Goal: Task Accomplishment & Management: Manage account settings

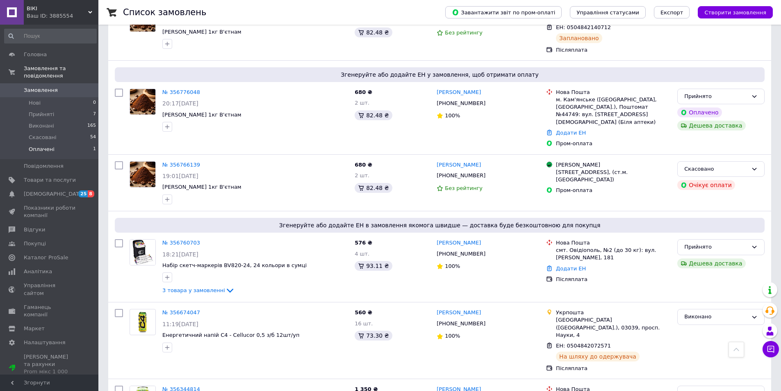
scroll to position [328, 0]
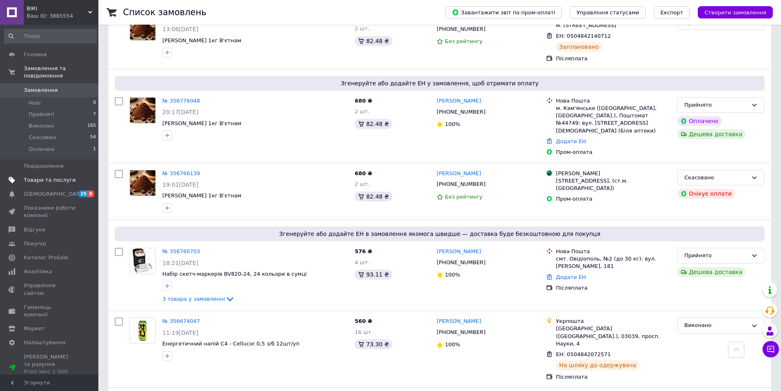
click at [51, 176] on span "Товари та послуги" at bounding box center [50, 179] width 52 height 7
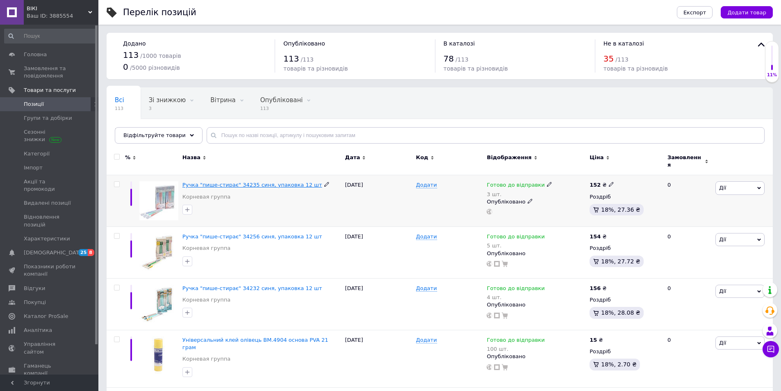
click at [237, 182] on span "Ручка "пише-стирає" 34235 синя, упаковка 12 шт" at bounding box center [253, 185] width 140 height 6
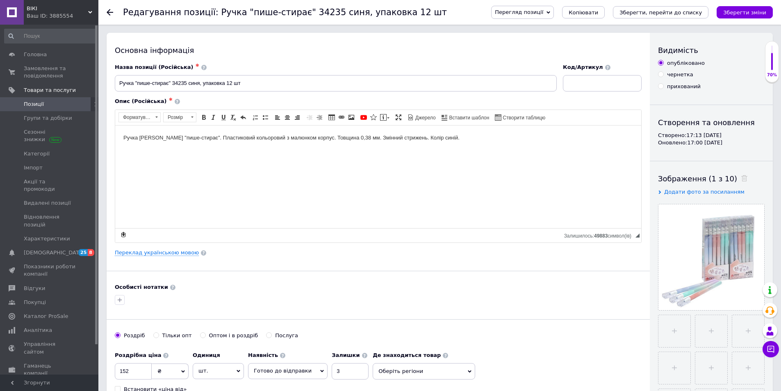
click at [112, 11] on icon at bounding box center [110, 12] width 7 height 7
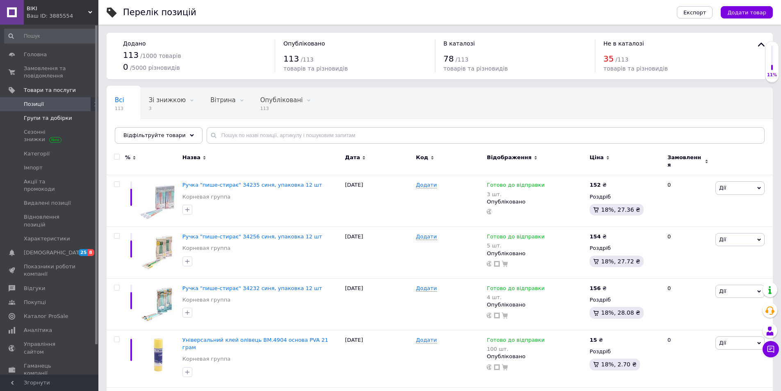
click at [34, 120] on span "Групи та добірки" at bounding box center [48, 117] width 48 height 7
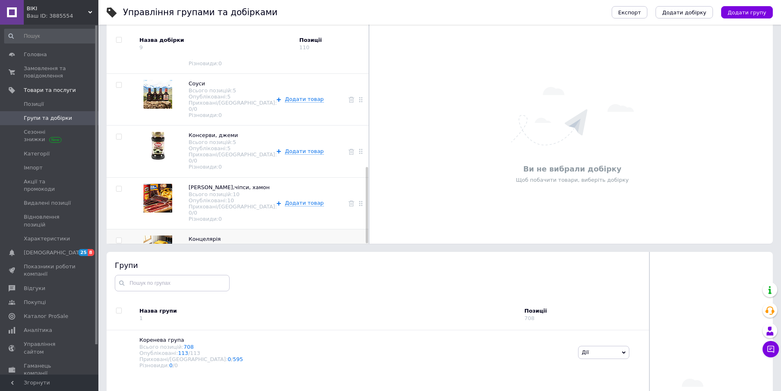
scroll to position [82, 0]
click at [298, 251] on span "Додати товар" at bounding box center [304, 254] width 39 height 7
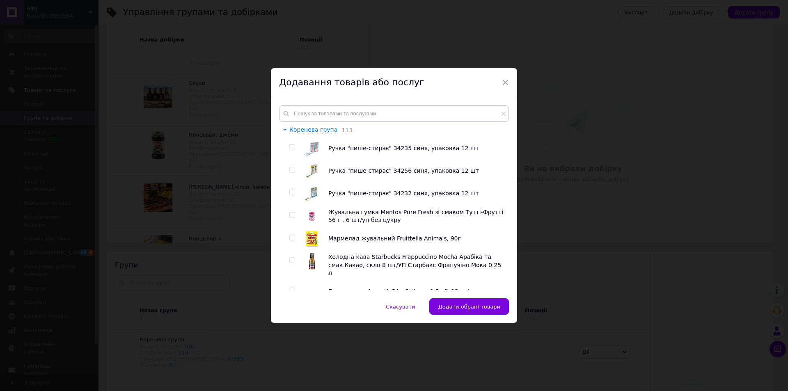
click at [289, 147] on input "checkbox" at bounding box center [291, 147] width 5 height 5
checkbox input "true"
click at [291, 173] on input "checkbox" at bounding box center [291, 169] width 5 height 5
checkbox input "true"
click at [292, 194] on input "checkbox" at bounding box center [291, 192] width 5 height 5
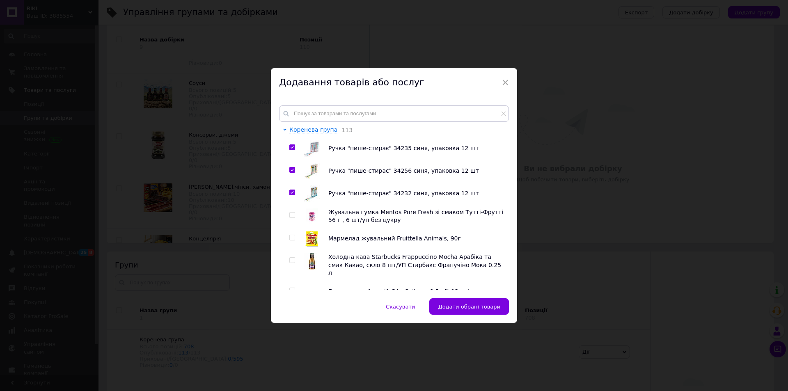
checkbox input "true"
click at [482, 310] on button "Додати обрані товари" at bounding box center [469, 306] width 80 height 16
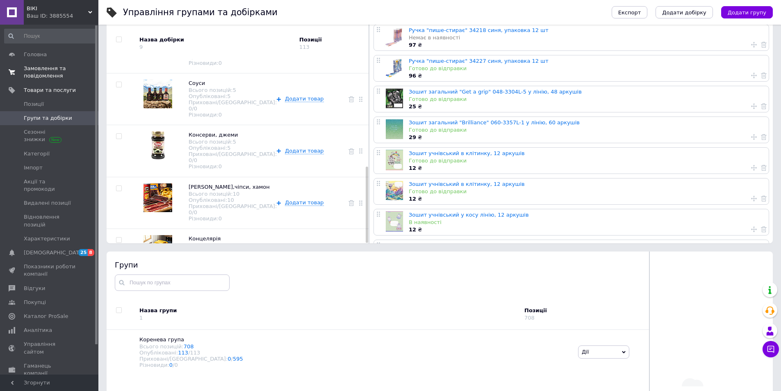
click at [50, 71] on span "Замовлення та повідомлення" at bounding box center [50, 72] width 52 height 15
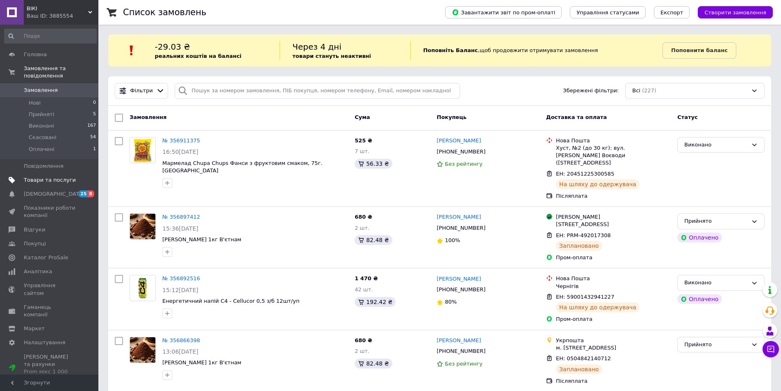
click at [56, 176] on span "Товари та послуги" at bounding box center [50, 179] width 52 height 7
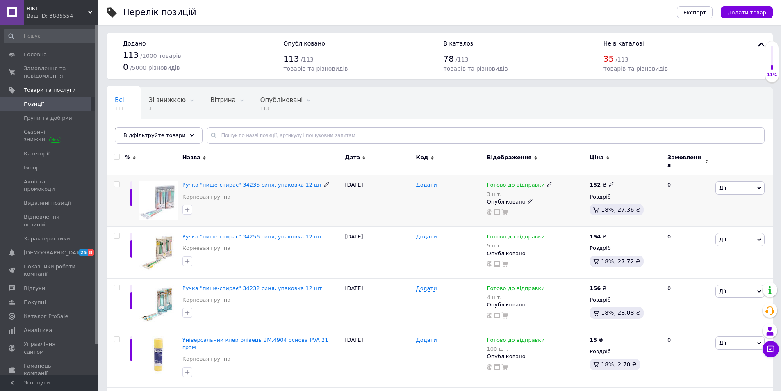
click at [227, 182] on span "Ручка "пише-стирає" 34235 синя, упаковка 12 шт" at bounding box center [253, 185] width 140 height 6
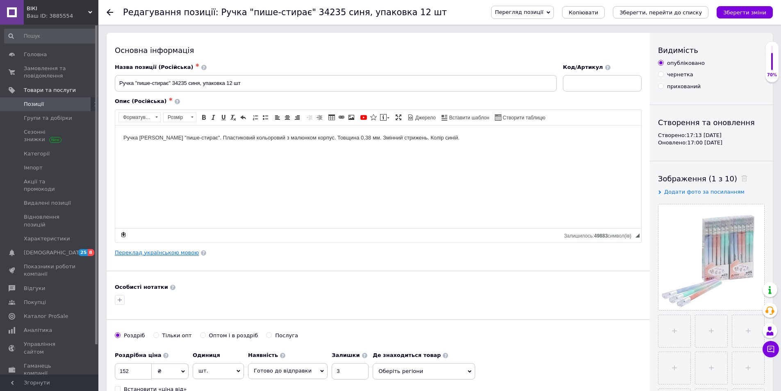
click at [157, 253] on link "Переклад українською мовою" at bounding box center [157, 252] width 84 height 7
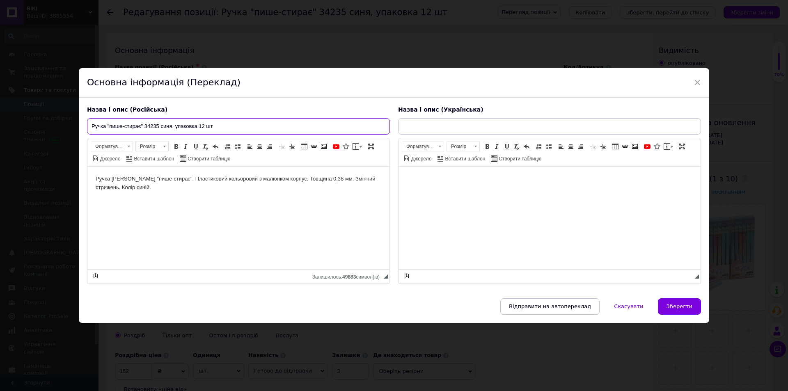
drag, startPoint x: 218, startPoint y: 126, endPoint x: 74, endPoint y: 123, distance: 144.0
click at [74, 123] on div "× Основна інформація (Переклад) Назва і опис (Російська) Ручка "пише-стирає" 34…" at bounding box center [394, 195] width 788 height 391
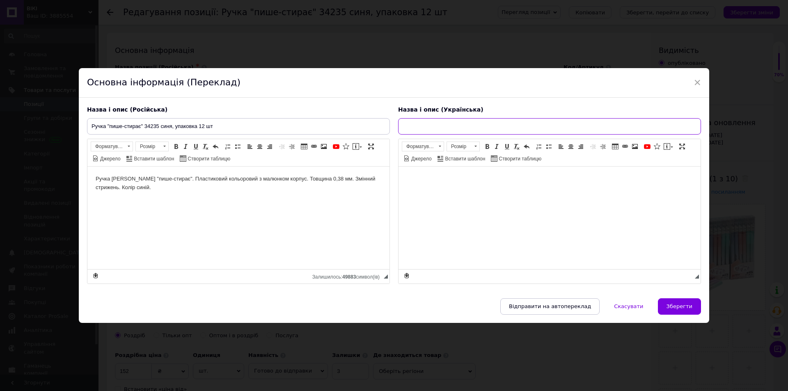
click at [438, 130] on input "text" at bounding box center [549, 126] width 303 height 16
paste input "Ручка "пише-стирає" 34235 синя, упаковка 12 шт"
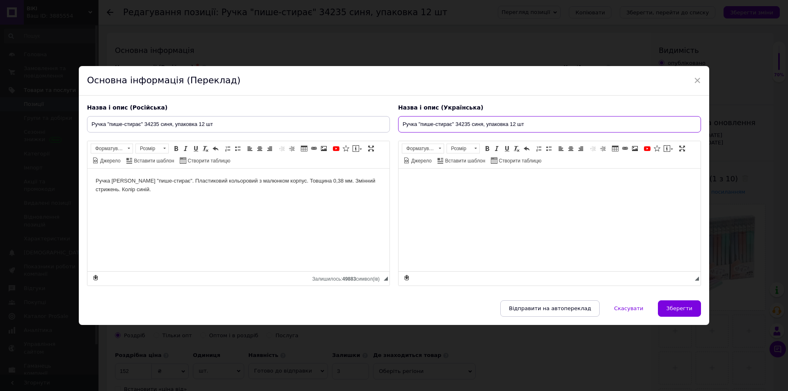
type input "Ручка "пише-стирає" 34235 синя, упаковка 12 шт"
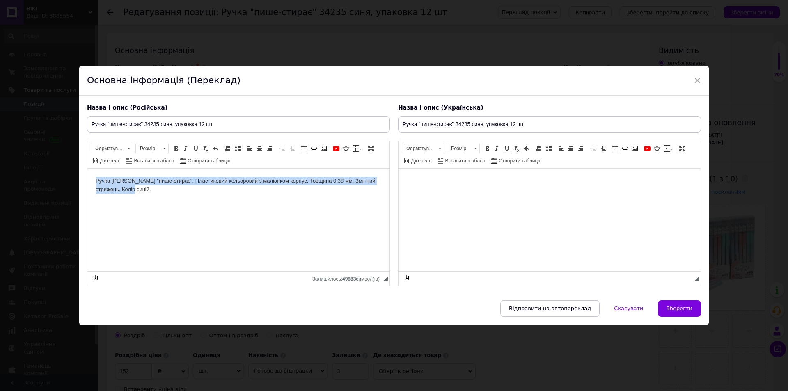
drag, startPoint x: 93, startPoint y: 179, endPoint x: 291, endPoint y: 202, distance: 199.4
click at [290, 202] on html "Ручка [PERSON_NAME] "пише-стирає". Пластиковий кольоровий з малюнком корпус. То…" at bounding box center [238, 185] width 302 height 34
copy body "Ручка [PERSON_NAME] "пише-стирає". Пластиковий кольоровий з малюнком корпус. То…"
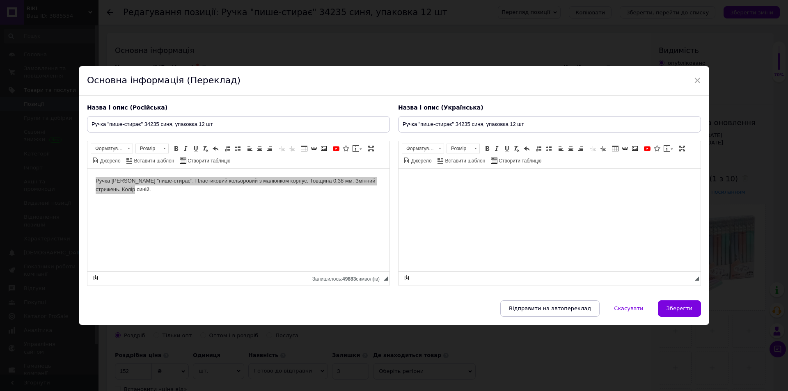
click at [477, 187] on html at bounding box center [549, 180] width 302 height 25
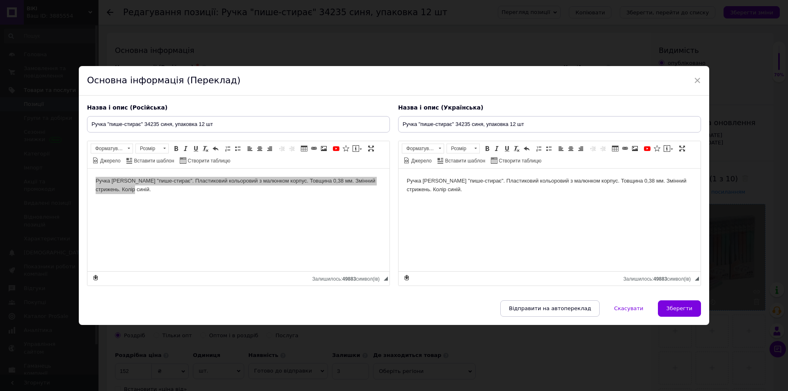
click at [692, 308] on button "Зберегти" at bounding box center [679, 308] width 43 height 16
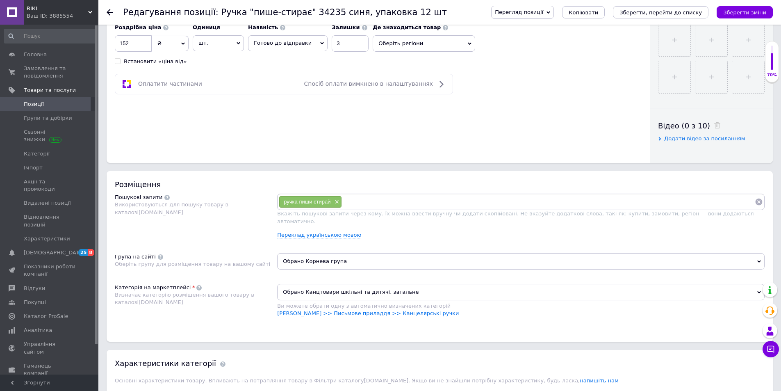
scroll to position [328, 0]
click at [325, 231] on link "Переклад українською мовою" at bounding box center [319, 234] width 84 height 7
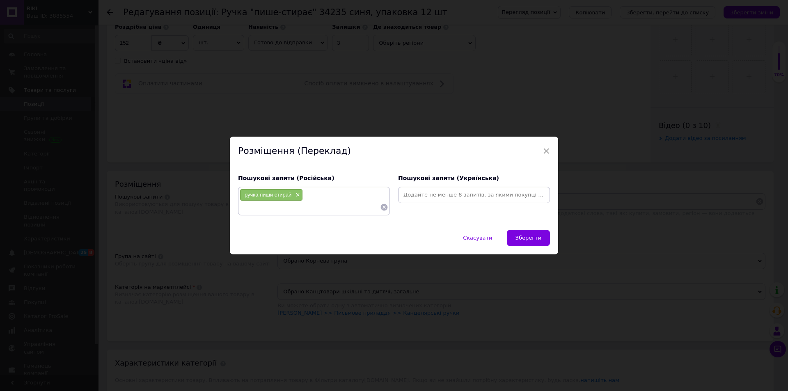
click at [301, 207] on input at bounding box center [310, 207] width 140 height 12
type input "ручка что стираеться"
type input "ручка стирачка"
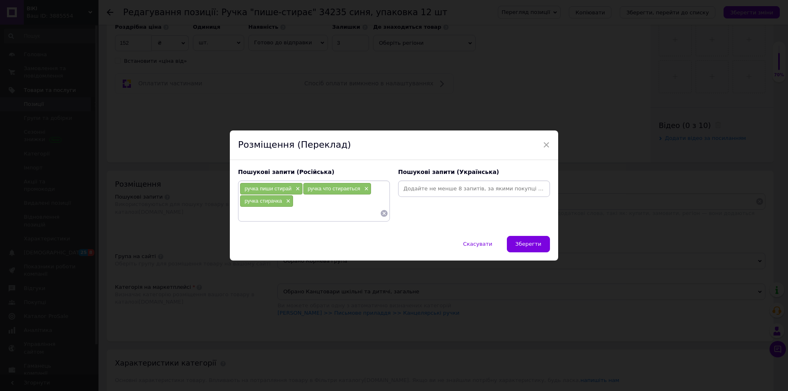
click at [529, 242] on span "Зберегти" at bounding box center [528, 244] width 26 height 6
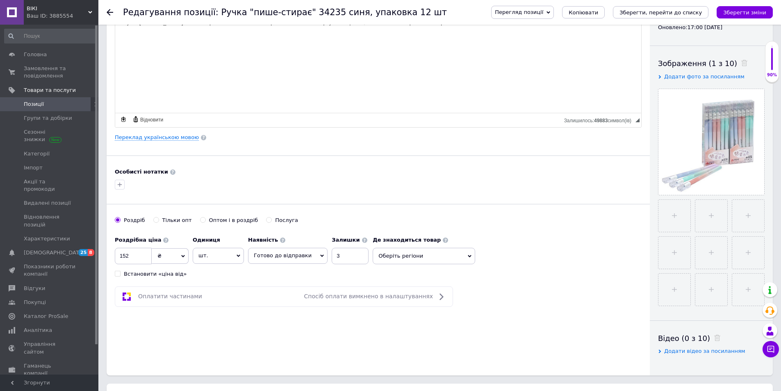
scroll to position [0, 0]
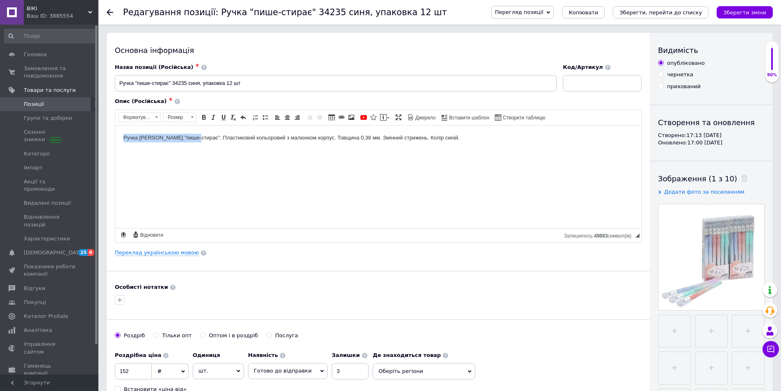
drag, startPoint x: 122, startPoint y: 139, endPoint x: 193, endPoint y: 139, distance: 71.4
click at [193, 139] on html "Ручка [PERSON_NAME] "пише-стирає". Пластиковий кольоровий з малюнком корпус. То…" at bounding box center [378, 137] width 526 height 25
copy body "Ручка [PERSON_NAME] "пише-стирає""
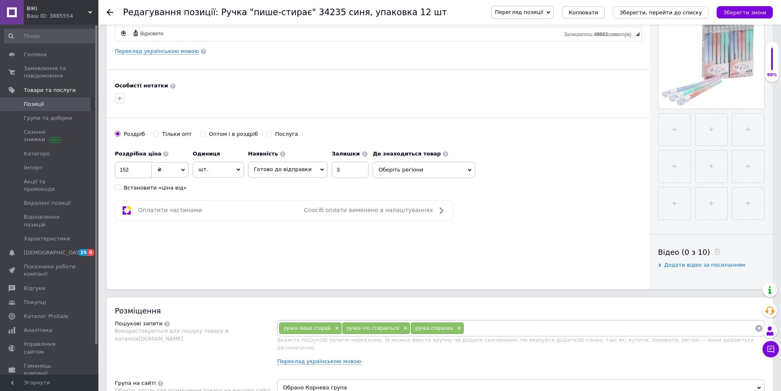
scroll to position [287, 0]
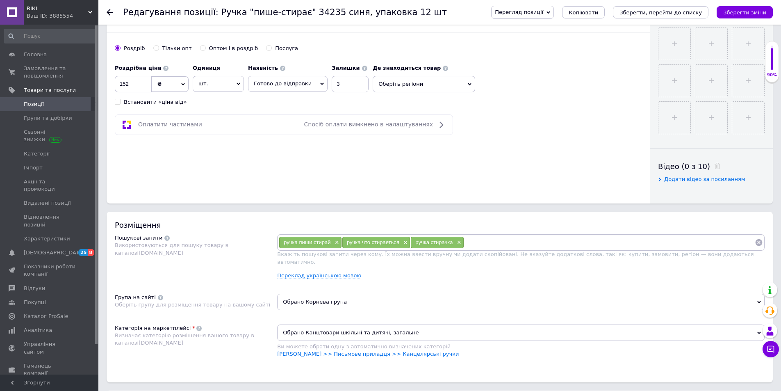
click at [331, 272] on link "Переклад українською мовою" at bounding box center [319, 275] width 84 height 7
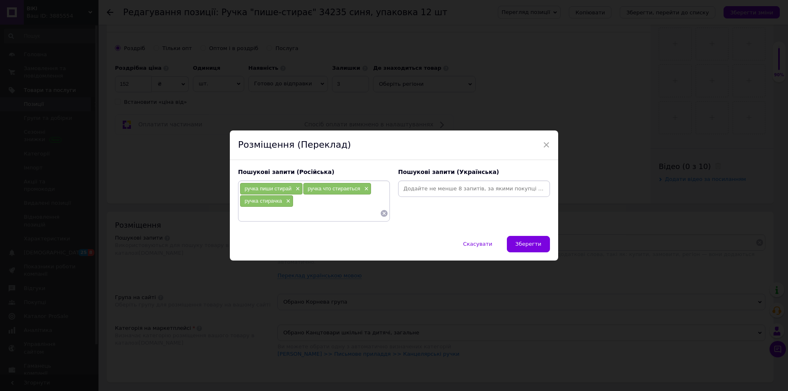
click at [430, 192] on input at bounding box center [474, 189] width 148 height 12
paste input "Ручка [PERSON_NAME] "пише-стирає""
type input "Ручка [PERSON_NAME] "пише-стирає""
type input "ручка синя"
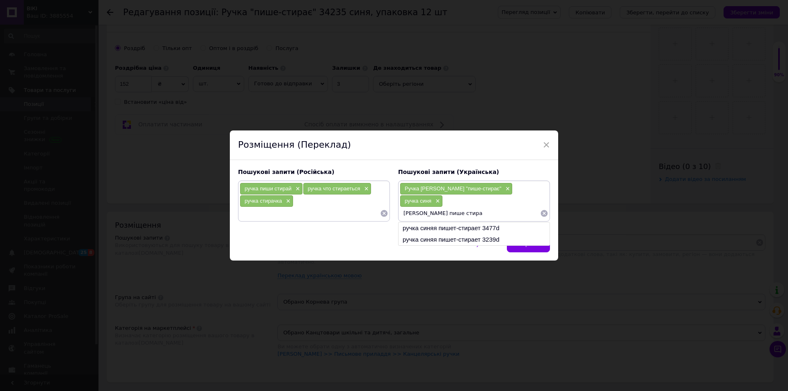
type input "[PERSON_NAME] пише стирає"
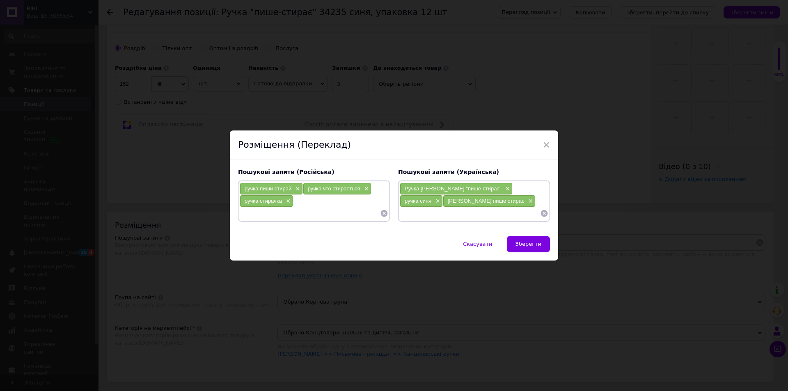
click at [325, 217] on input at bounding box center [310, 213] width 140 height 12
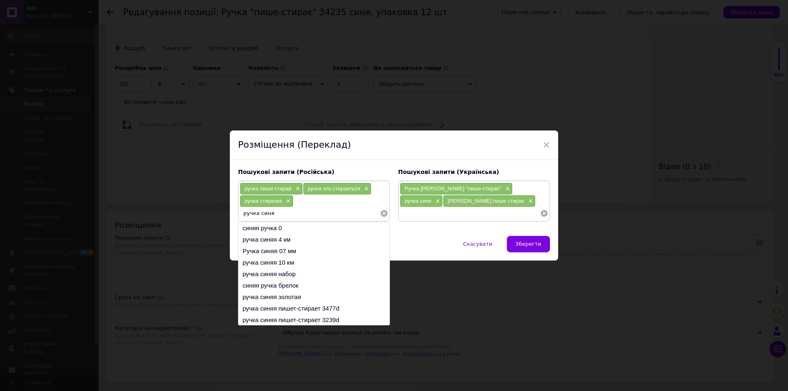
type input "ручка синяя"
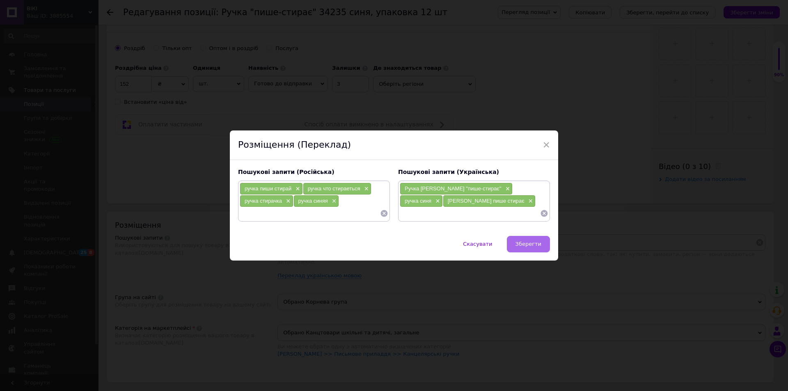
click at [521, 246] on span "Зберегти" at bounding box center [528, 244] width 26 height 6
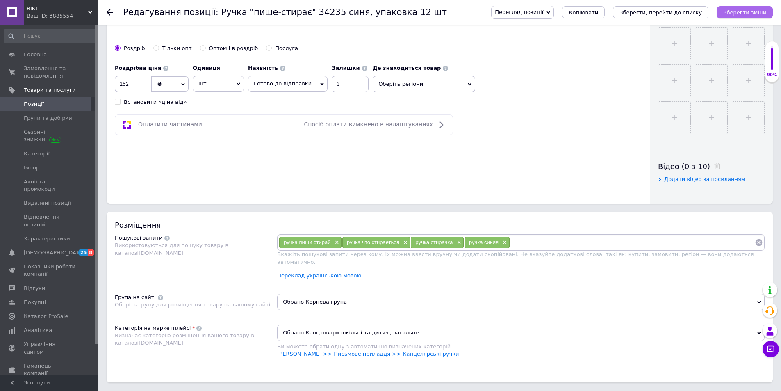
click at [728, 14] on button "Зберегти зміни" at bounding box center [745, 12] width 56 height 12
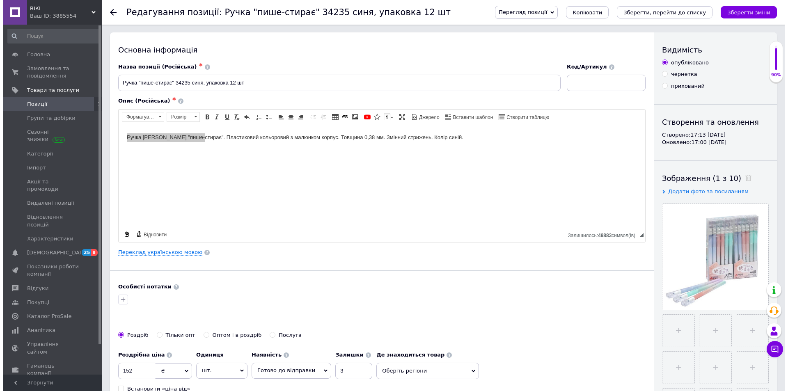
scroll to position [0, 0]
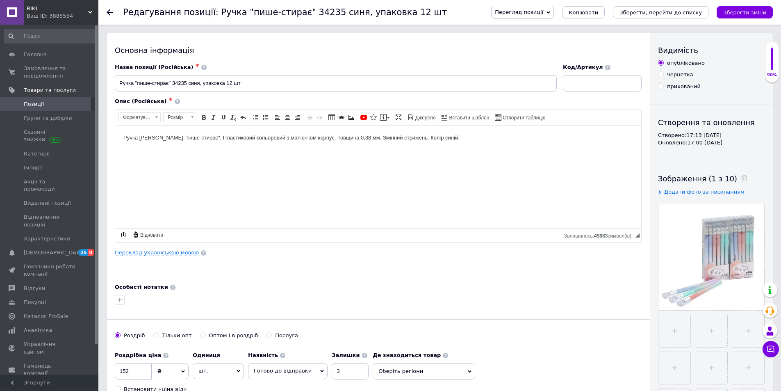
click at [445, 145] on html "Ручка [PERSON_NAME] "пише-стирає". Пластиковий кольоровий з малюнком корпус. То…" at bounding box center [378, 137] width 526 height 25
drag, startPoint x: 436, startPoint y: 137, endPoint x: 449, endPoint y: 140, distance: 13.8
click at [484, 137] on body "Ручка [PERSON_NAME] "пише-стирає". Пластиковий кольоровий з малюнком корпус. То…" at bounding box center [378, 137] width 510 height 9
drag, startPoint x: 435, startPoint y: 137, endPoint x: 483, endPoint y: 142, distance: 48.2
click at [483, 142] on html "Ручка [PERSON_NAME] "пише-стирає". Пластиковий кольоровий з малюнком корпус. То…" at bounding box center [378, 137] width 526 height 25
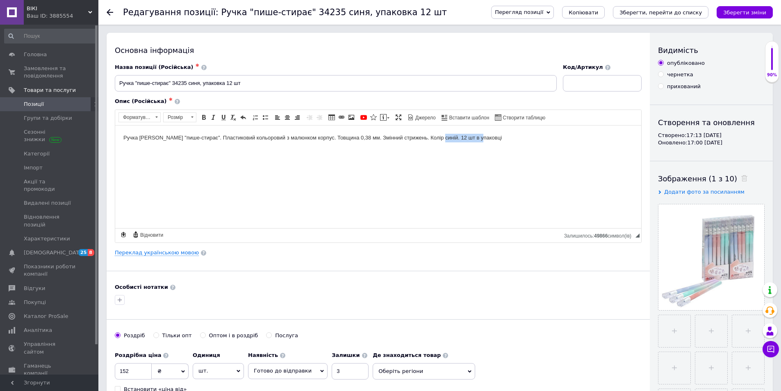
copy body "12 шт в упаковці"
click at [171, 250] on link "Переклад українською мовою" at bounding box center [157, 252] width 84 height 7
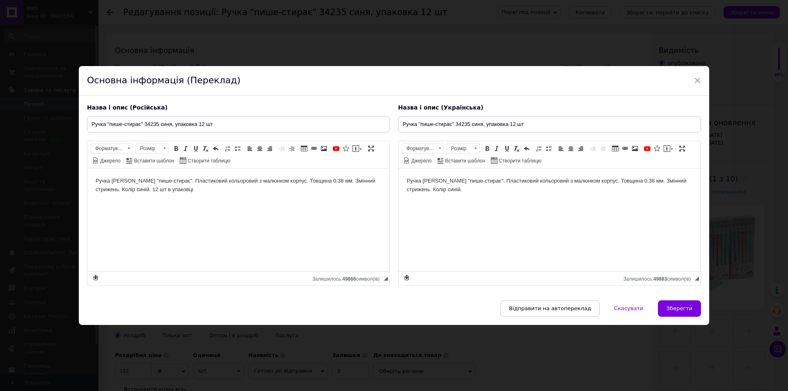
click at [462, 194] on html "Ручка [PERSON_NAME] "пише-стирає". Пластиковий кольоровий з малюнком корпус. То…" at bounding box center [549, 185] width 302 height 34
click at [676, 307] on span "Зберегти" at bounding box center [679, 308] width 26 height 6
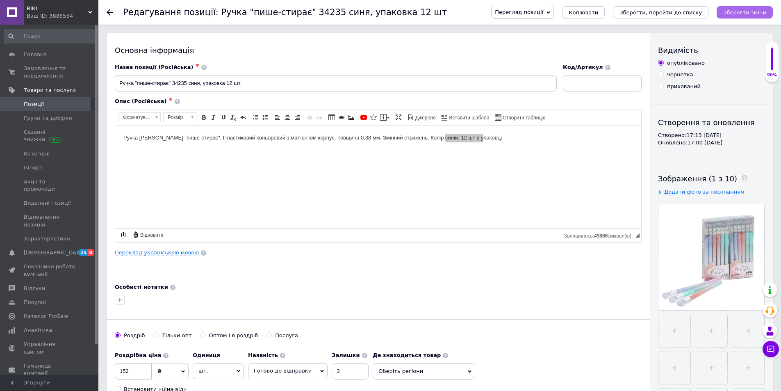
click at [751, 13] on icon "Зберегти зміни" at bounding box center [745, 12] width 43 height 6
click at [109, 11] on icon at bounding box center [110, 12] width 7 height 7
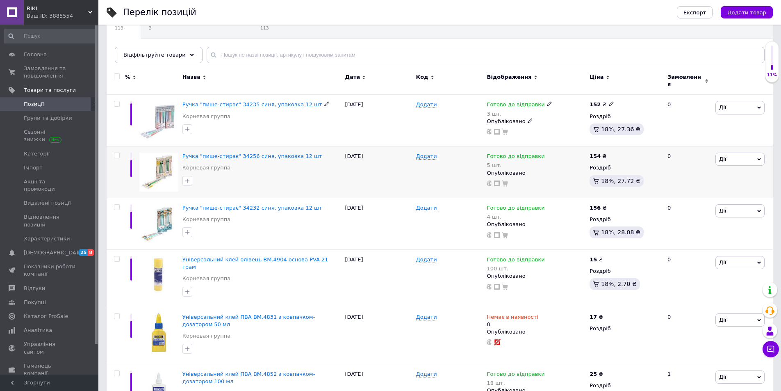
scroll to position [82, 0]
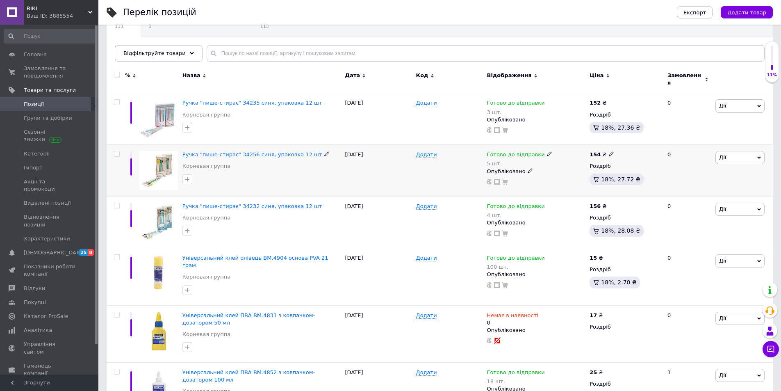
click at [228, 151] on span "Ручка "пише-стирає" 34256 синя, упаковка 12 шт" at bounding box center [253, 154] width 140 height 6
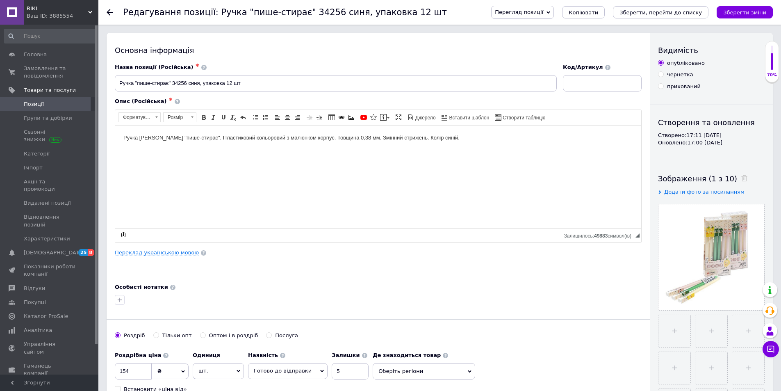
click at [460, 138] on body "Ручка [PERSON_NAME] "пише-стирає". Пластиковий кольоровий з малюнком корпус. То…" at bounding box center [378, 137] width 510 height 9
click at [135, 253] on link "Переклад українською мовою" at bounding box center [157, 252] width 84 height 7
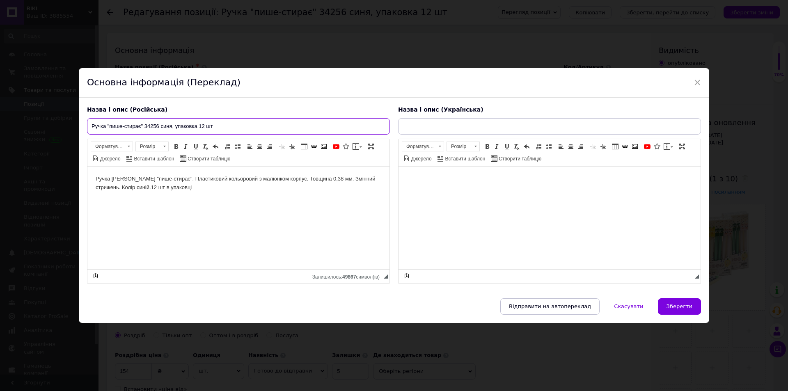
drag, startPoint x: 236, startPoint y: 123, endPoint x: 47, endPoint y: 139, distance: 189.3
click at [47, 139] on div "× Основна інформація (Переклад) Назва і опис (Російська) Ручка "пише-стирає" 34…" at bounding box center [394, 195] width 788 height 391
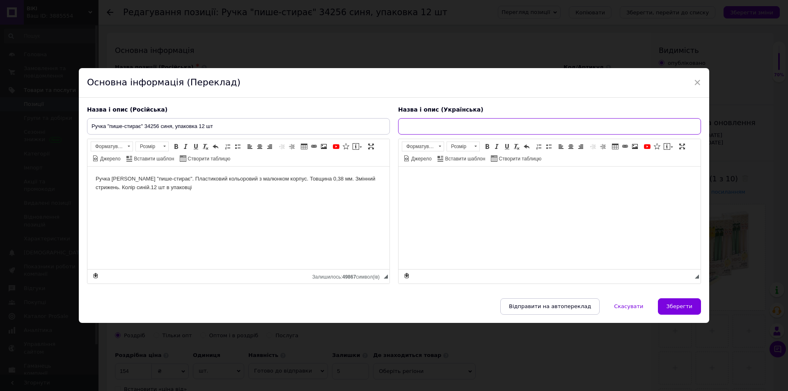
click at [470, 128] on input "text" at bounding box center [549, 126] width 303 height 16
paste input "Ручка "пише-стирає" 34256 синя, упаковка 12 шт"
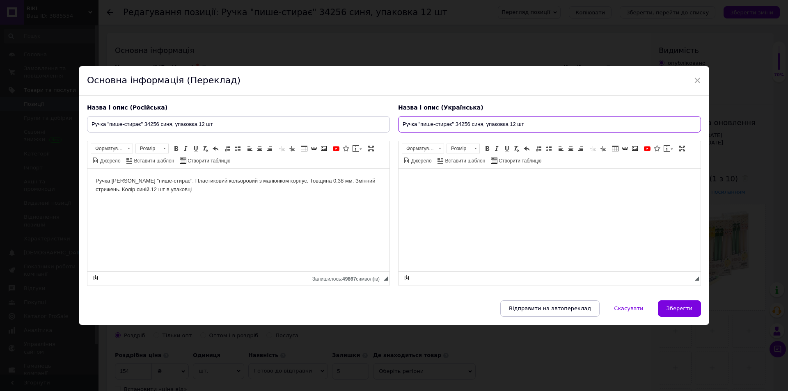
type input "Ручка "пише-стирає" 34256 синя, упаковка 12 шт"
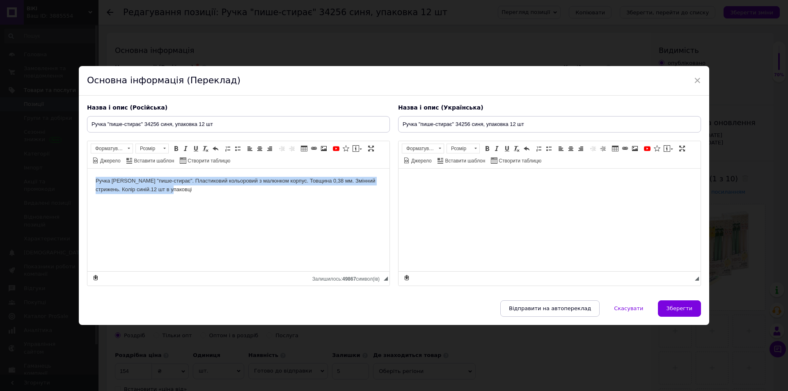
drag, startPoint x: 97, startPoint y: 180, endPoint x: 258, endPoint y: 197, distance: 162.2
click at [258, 197] on html "Ручка [PERSON_NAME] "пише-стирає". Пластиковий кольоровий з малюнком корпус. То…" at bounding box center [238, 185] width 302 height 34
copy body "Ручка [PERSON_NAME] "пише-стирає". Пластиковий кольоровий з малюнком корпус. То…"
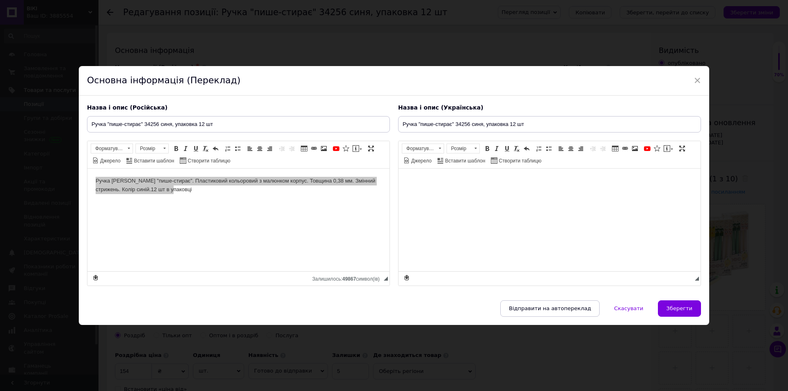
click at [475, 190] on html at bounding box center [549, 180] width 302 height 25
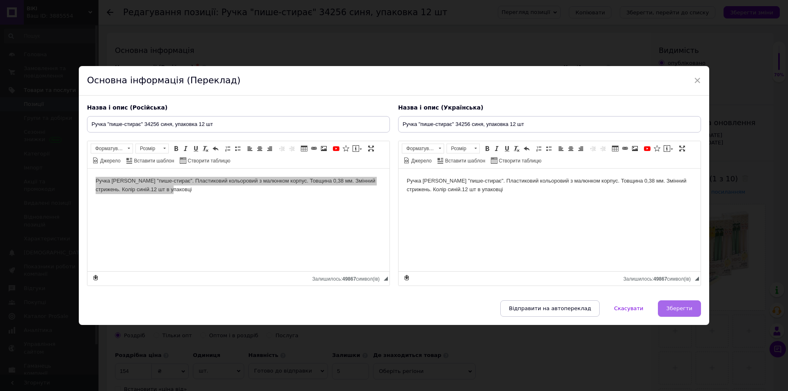
click at [668, 307] on span "Зберегти" at bounding box center [679, 308] width 26 height 6
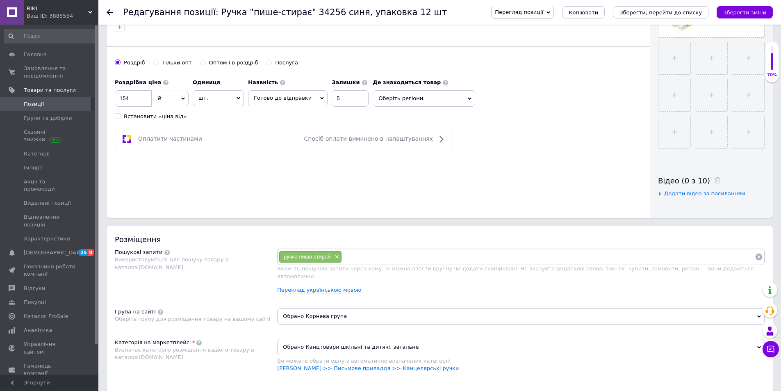
scroll to position [287, 0]
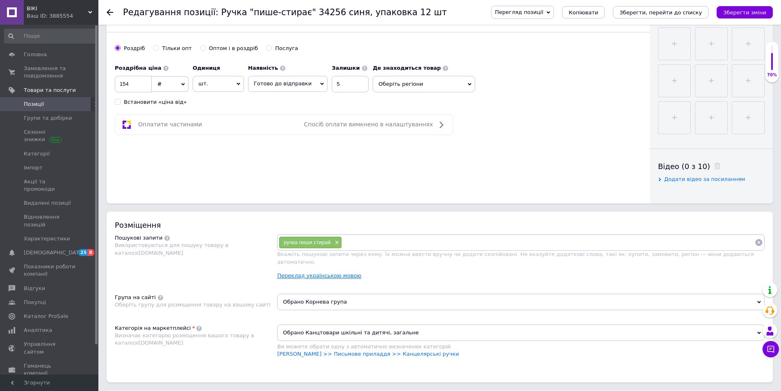
click at [328, 272] on link "Переклад українською мовою" at bounding box center [319, 275] width 84 height 7
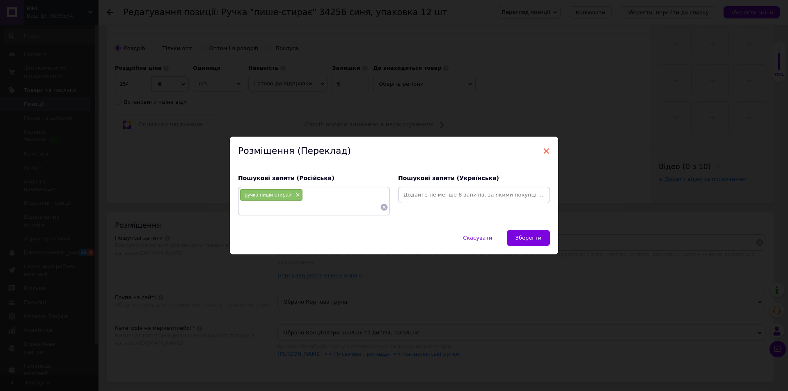
click at [544, 150] on span "×" at bounding box center [545, 151] width 7 height 14
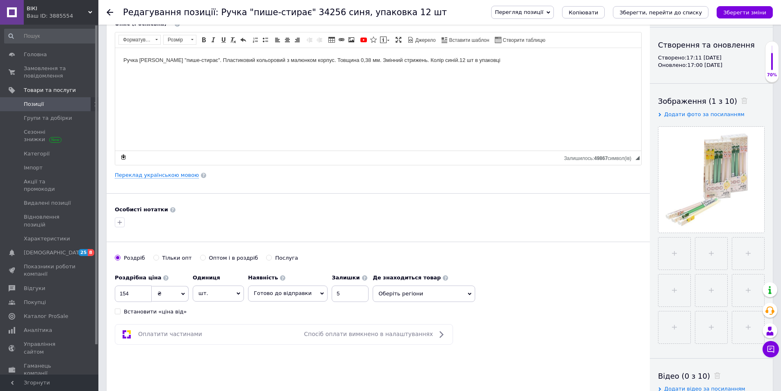
scroll to position [0, 0]
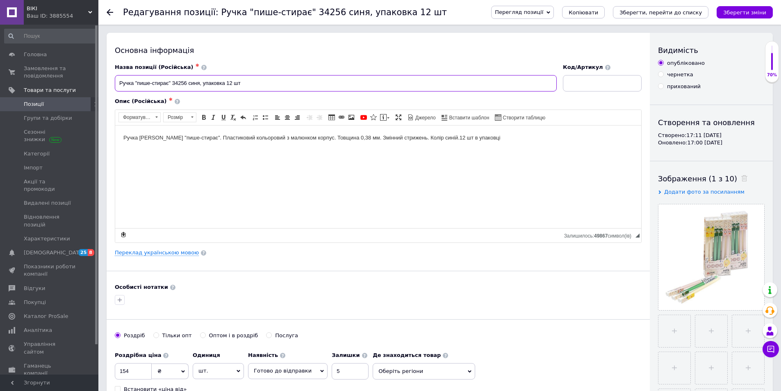
drag, startPoint x: 172, startPoint y: 82, endPoint x: 103, endPoint y: 88, distance: 68.7
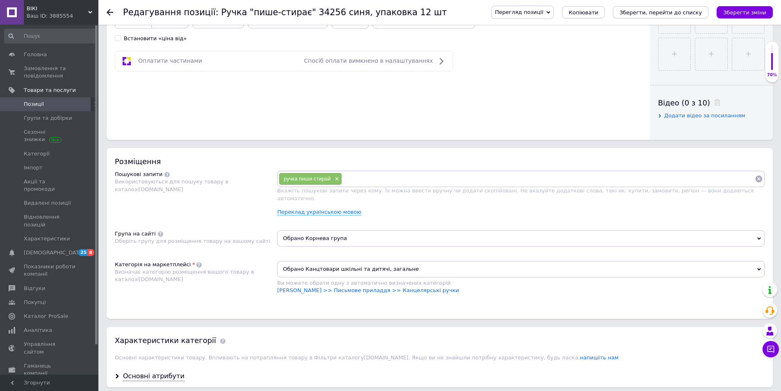
scroll to position [369, 0]
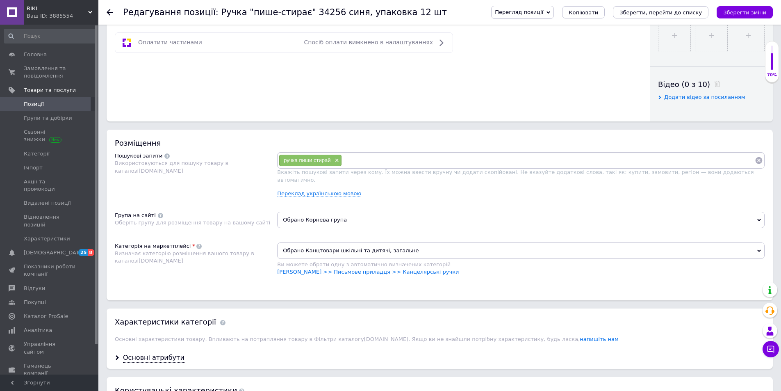
click at [319, 190] on link "Переклад українською мовою" at bounding box center [319, 193] width 84 height 7
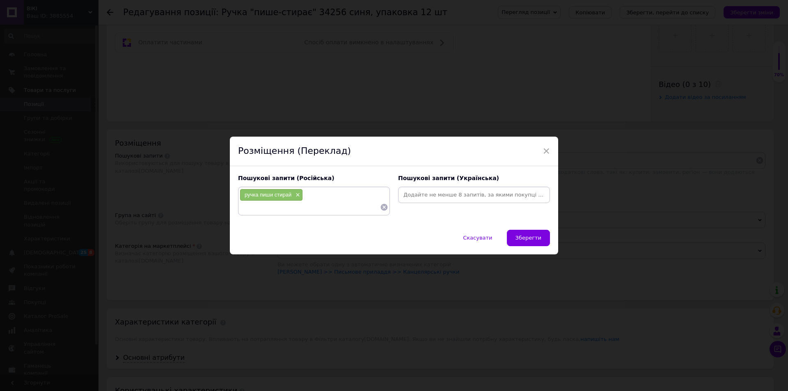
click at [313, 201] on input at bounding box center [310, 207] width 140 height 12
click at [428, 194] on input at bounding box center [474, 195] width 148 height 12
paste input "Ручка "пише-стирає""
type input "Ручка "пише-стирає""
type input "ручка стирачка упаковка 12 шт"
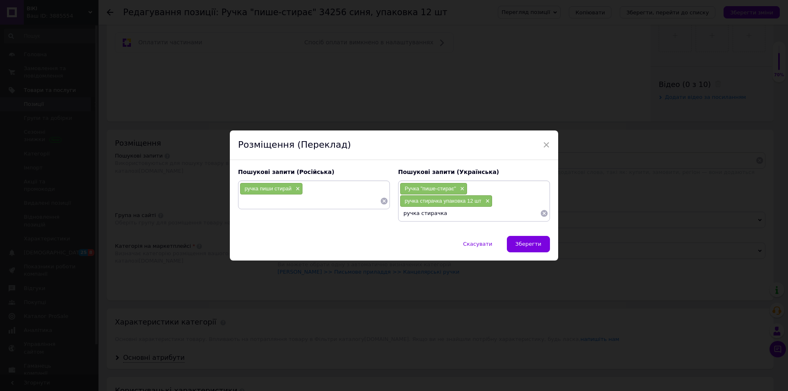
type input "ручка стирачка"
click at [326, 193] on div "ручка пиши стирай ×" at bounding box center [314, 195] width 148 height 25
click at [335, 195] on input at bounding box center [310, 201] width 140 height 12
type input "ручка пиши стирай 12 шт упаковка синяя"
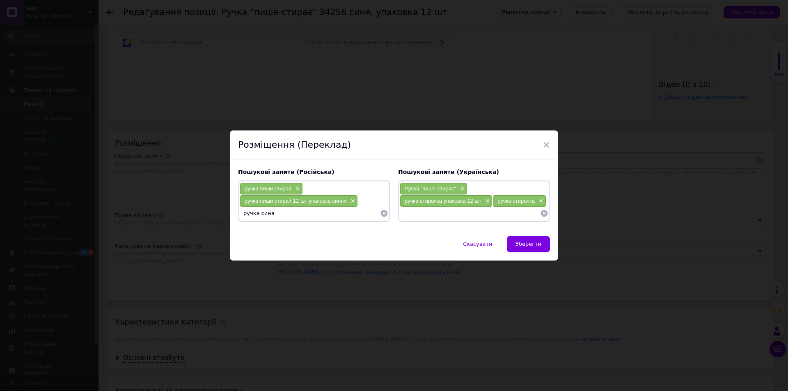
type input "ручка синяя"
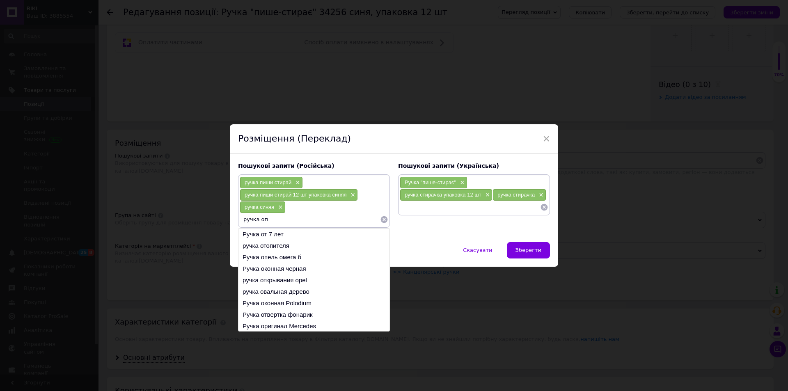
type input "ручка опт"
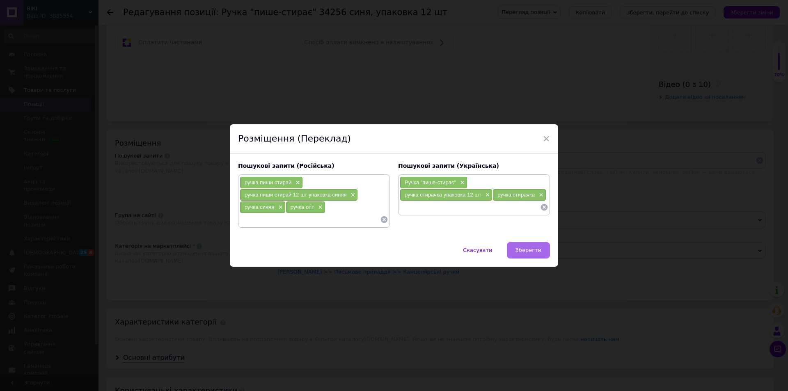
drag, startPoint x: 532, startPoint y: 250, endPoint x: 451, endPoint y: 265, distance: 82.1
click at [531, 249] on span "Зберегти" at bounding box center [528, 250] width 26 height 6
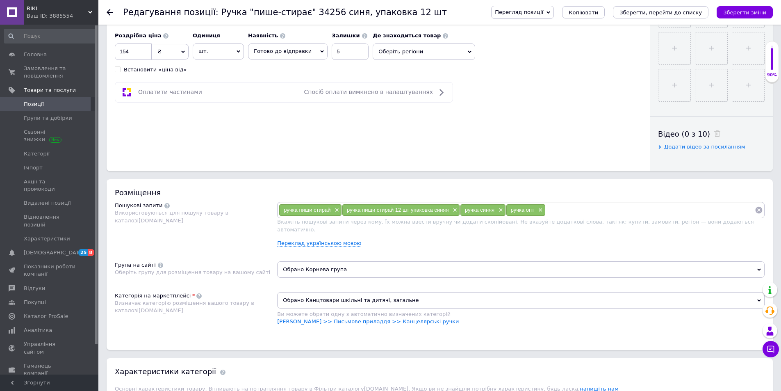
scroll to position [287, 0]
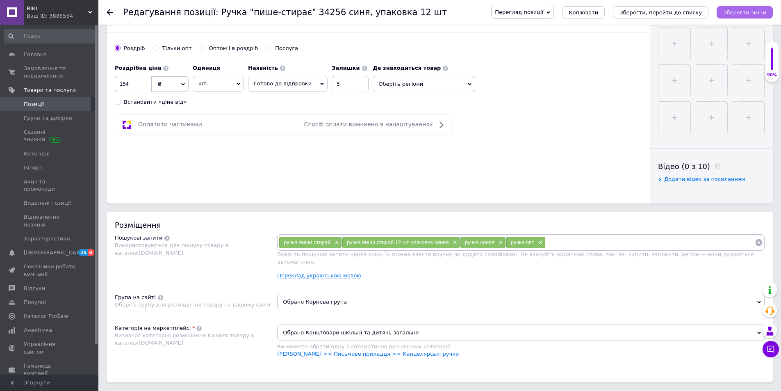
click at [749, 14] on icon "Зберегти зміни" at bounding box center [745, 12] width 43 height 6
click at [110, 12] on use at bounding box center [110, 12] width 7 height 7
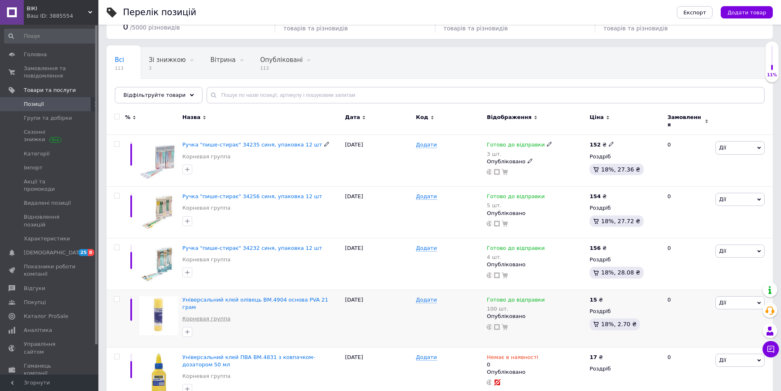
scroll to position [123, 0]
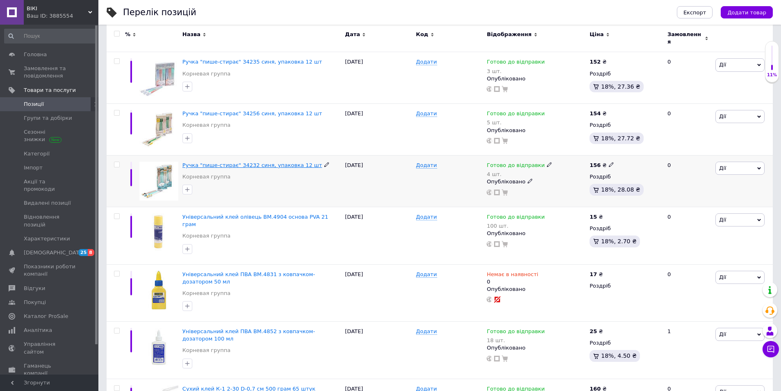
click at [225, 162] on span "Ручка "пише-стирає" 34232 синя, упаковка 12 шт" at bounding box center [253, 165] width 140 height 6
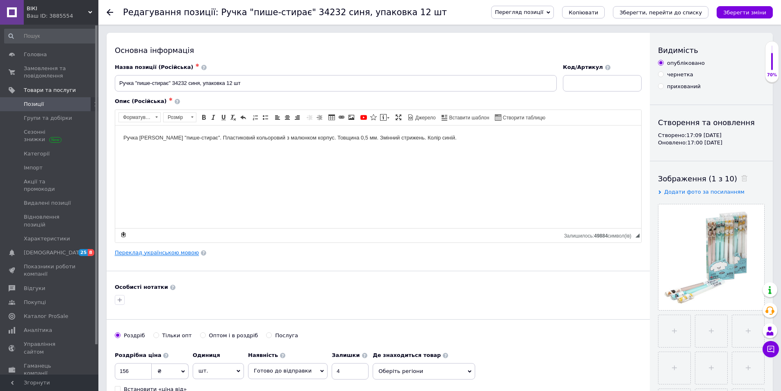
click at [151, 253] on link "Переклад українською мовою" at bounding box center [157, 252] width 84 height 7
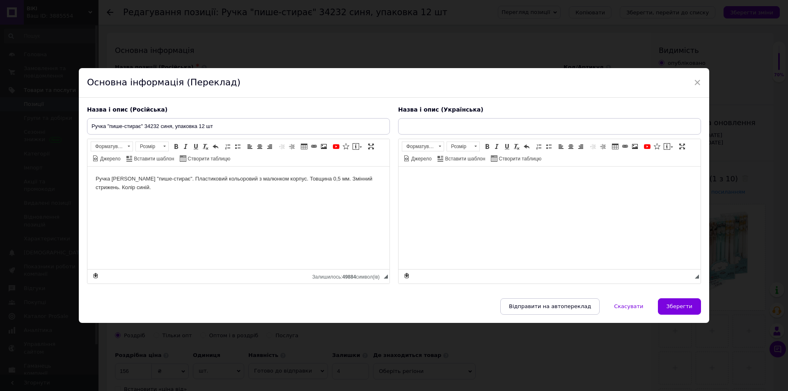
drag, startPoint x: 229, startPoint y: 117, endPoint x: 198, endPoint y: 123, distance: 31.9
click at [198, 123] on div "Назва і опис (Російська) Ручка "пише-стирає" 34232 синя, упаковка 12 шт Ручка […" at bounding box center [238, 195] width 311 height 186
drag, startPoint x: 222, startPoint y: 125, endPoint x: 86, endPoint y: 125, distance: 136.6
click at [86, 125] on div "Назва і опис (Російська) Ручка "пише-стирає" 34232 синя, упаковка 12 шт Ручка […" at bounding box center [238, 195] width 311 height 186
click at [419, 134] on input "text" at bounding box center [549, 126] width 303 height 16
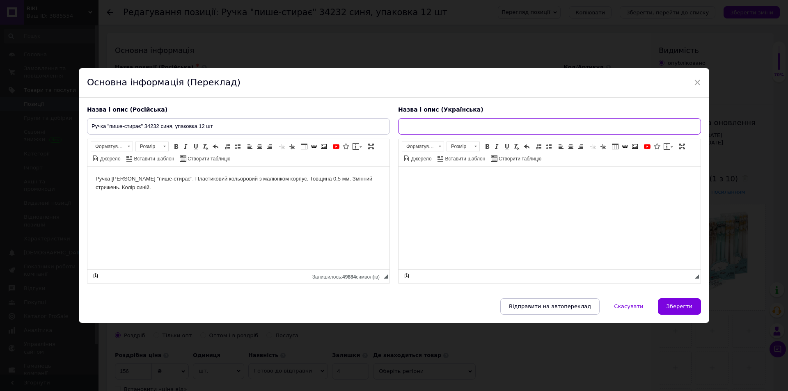
paste input "Ручка "пише-стирає" 34232 синя, упаковка 12 шт"
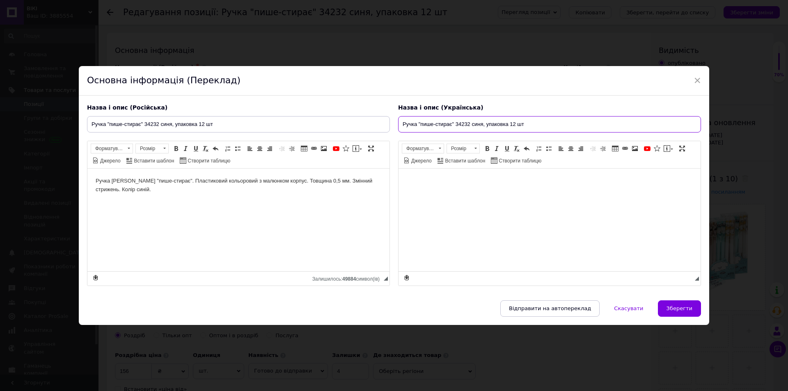
type input "Ручка "пише-стирає" 34232 синя, упаковка 12 шт"
click at [154, 187] on body "Ручка [PERSON_NAME] "пише-стирає". Пластиковий кольоровий з малюнком корпус. То…" at bounding box center [238, 184] width 285 height 17
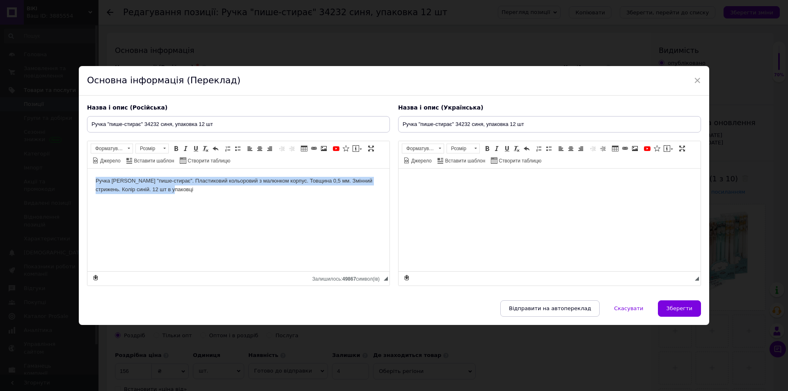
drag, startPoint x: 96, startPoint y: 179, endPoint x: 288, endPoint y: 196, distance: 193.5
click at [288, 196] on html "Ручка [PERSON_NAME] "пише-стирає". Пластиковий кольоровий з малюнком корпус. То…" at bounding box center [238, 185] width 302 height 34
copy body "Ручка [PERSON_NAME] "пише-стирає". Пластиковий кольоровий з малюнком корпус. То…"
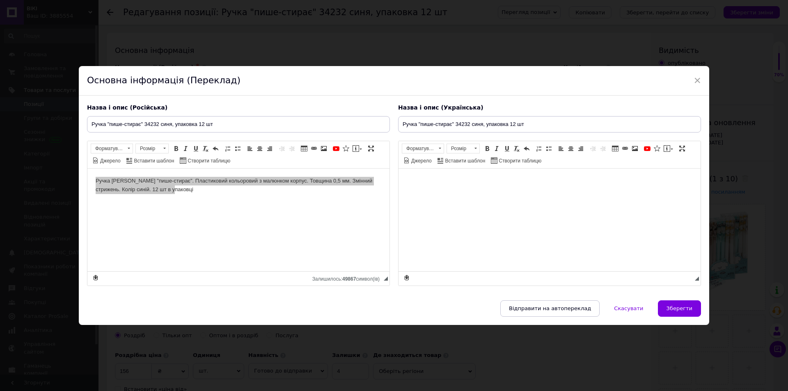
click at [422, 186] on html at bounding box center [549, 180] width 302 height 25
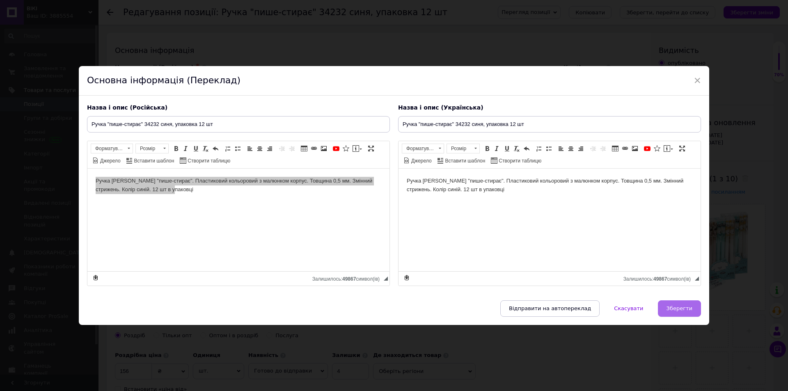
click at [679, 307] on span "Зберегти" at bounding box center [679, 308] width 26 height 6
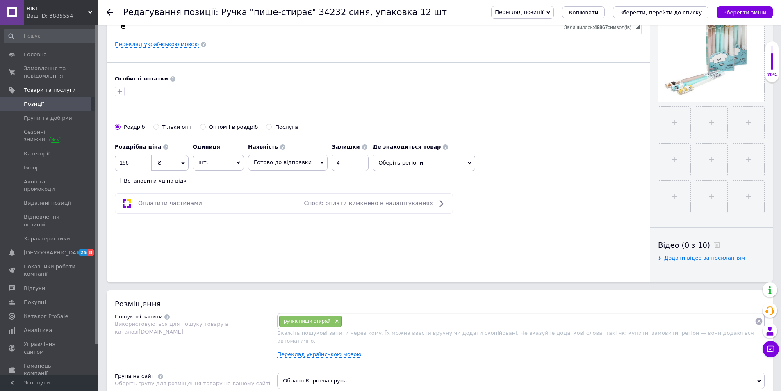
scroll to position [287, 0]
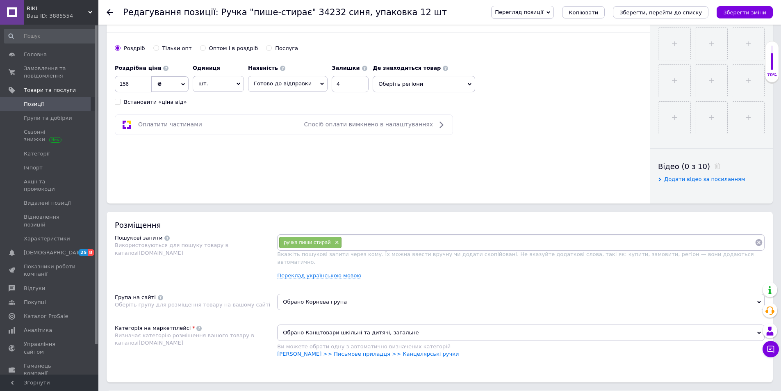
click at [311, 272] on link "Переклад українською мовою" at bounding box center [319, 275] width 84 height 7
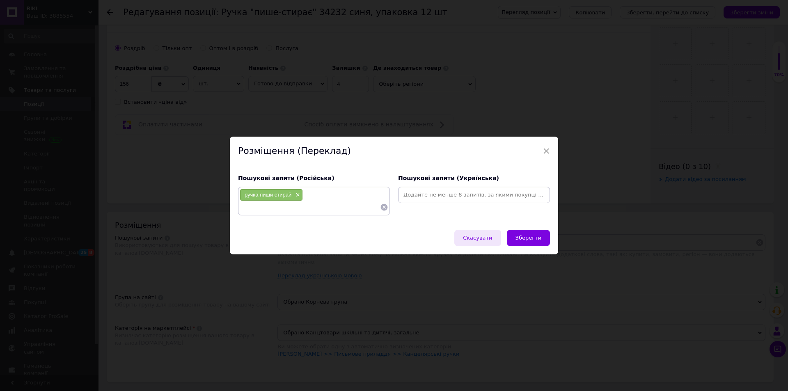
click at [487, 239] on span "Скасувати" at bounding box center [477, 238] width 29 height 6
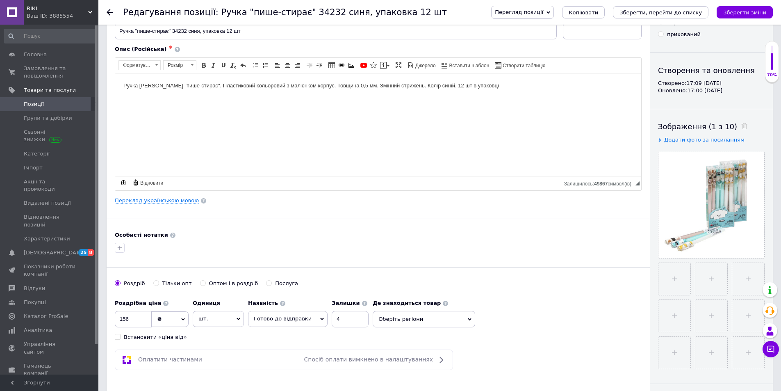
scroll to position [0, 0]
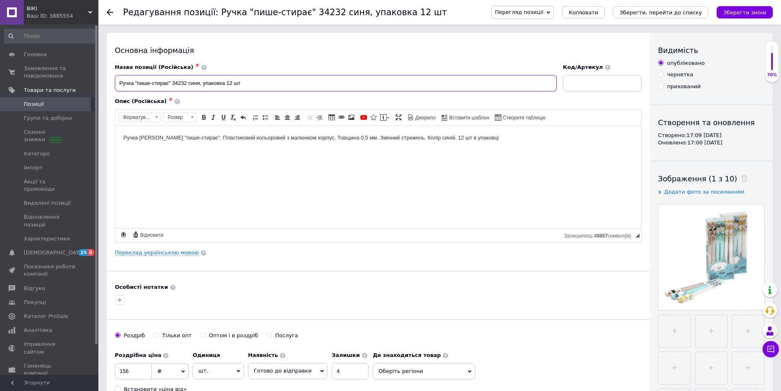
drag, startPoint x: 173, startPoint y: 82, endPoint x: 102, endPoint y: 91, distance: 71.1
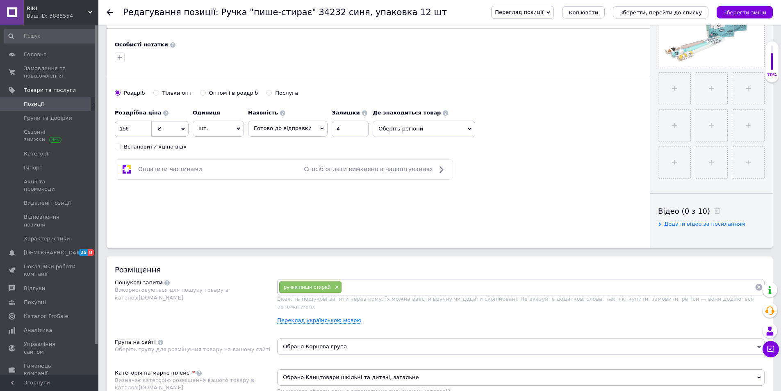
scroll to position [246, 0]
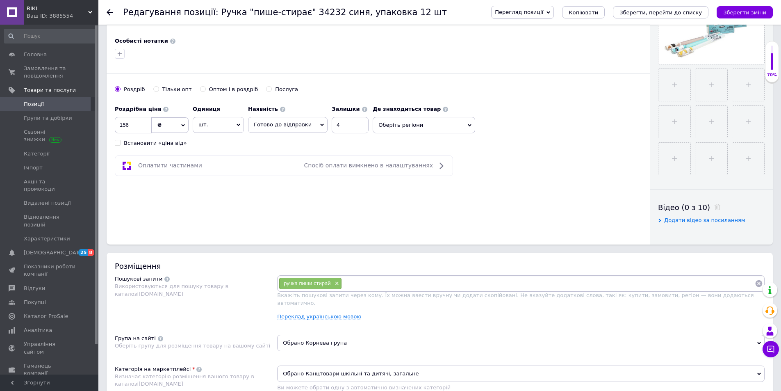
click at [333, 313] on link "Переклад українською мовою" at bounding box center [319, 316] width 84 height 7
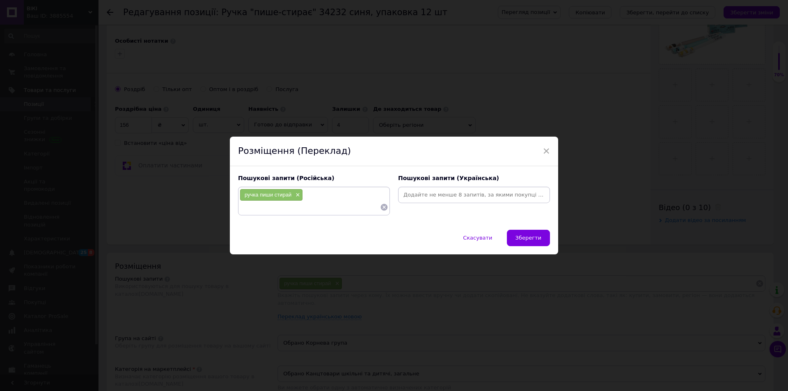
click at [429, 204] on div "Пошукові запити (Українська)" at bounding box center [474, 194] width 160 height 49
click at [429, 196] on input at bounding box center [474, 195] width 148 height 12
paste input "Ручка "пише-стирає""
type input "Ручка "пише-стирає""
type input "[PERSON_NAME] пише стирає"
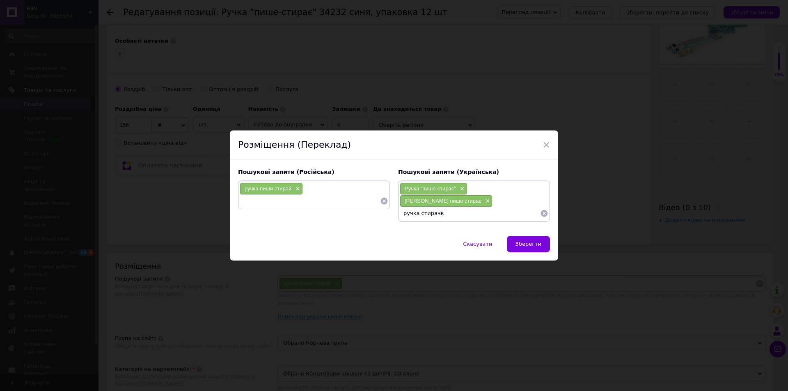
type input "ручка стирачка"
type input "ручка що стирається"
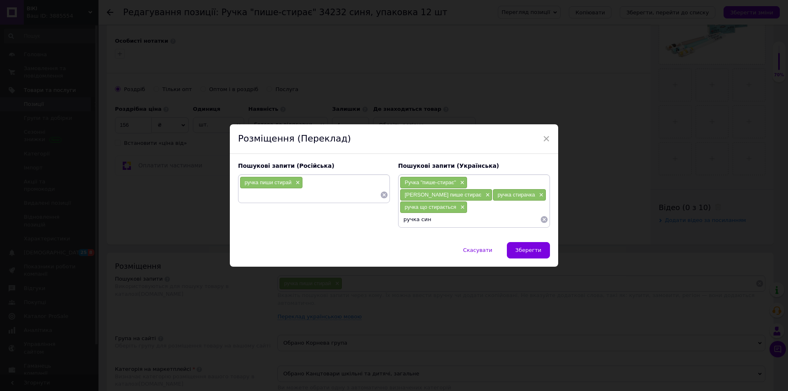
type input "ручка синя"
type input "ручки опт"
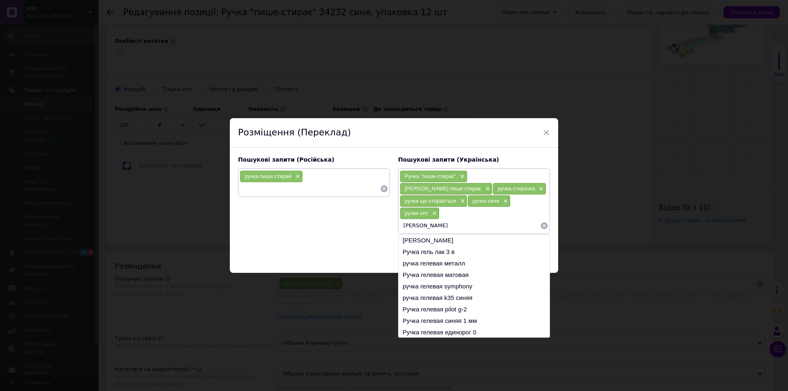
type input "[PERSON_NAME]"
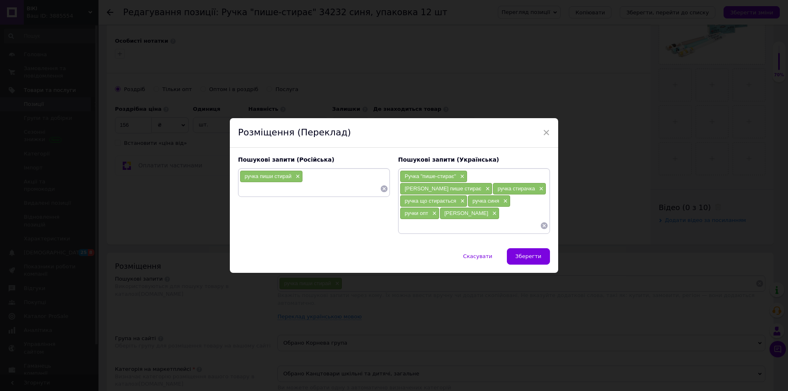
click at [295, 195] on input at bounding box center [310, 189] width 140 height 12
type input "ручка что стираеться"
type input "ручка упаковка 12 шт"
type input "ручка упаковка"
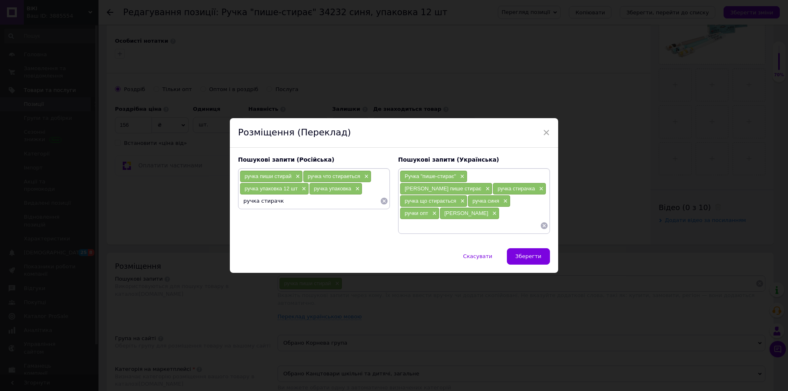
type input "ручка стирачка"
type input "ручка синяя"
click at [522, 253] on span "Зберегти" at bounding box center [528, 256] width 26 height 6
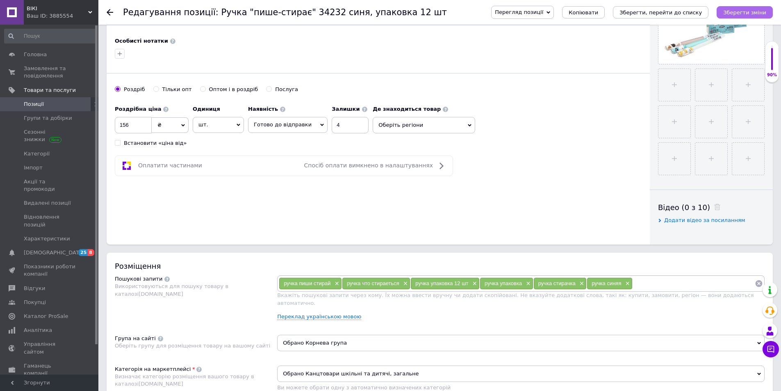
click at [746, 10] on icon "Зберегти зміни" at bounding box center [745, 12] width 43 height 6
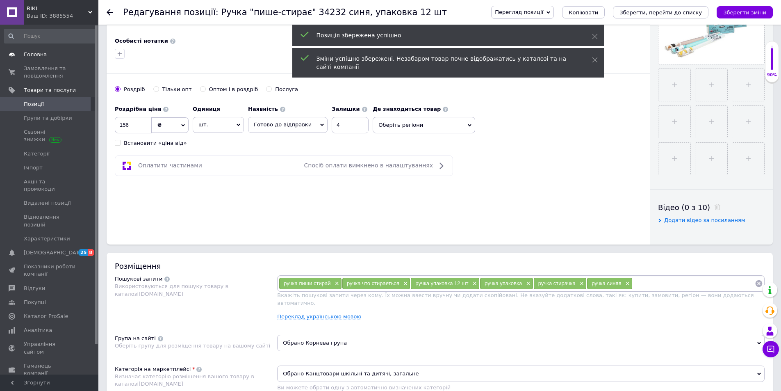
click at [43, 55] on span "Головна" at bounding box center [35, 54] width 23 height 7
